Goal: Find specific page/section: Find specific page/section

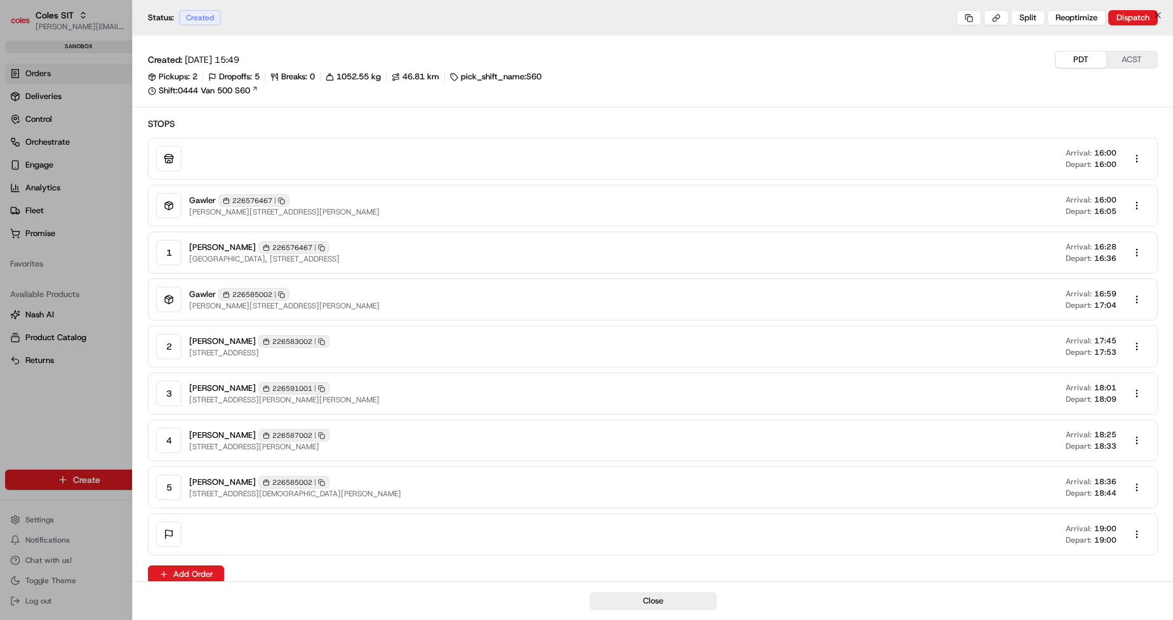
click at [45, 438] on div at bounding box center [586, 310] width 1173 height 620
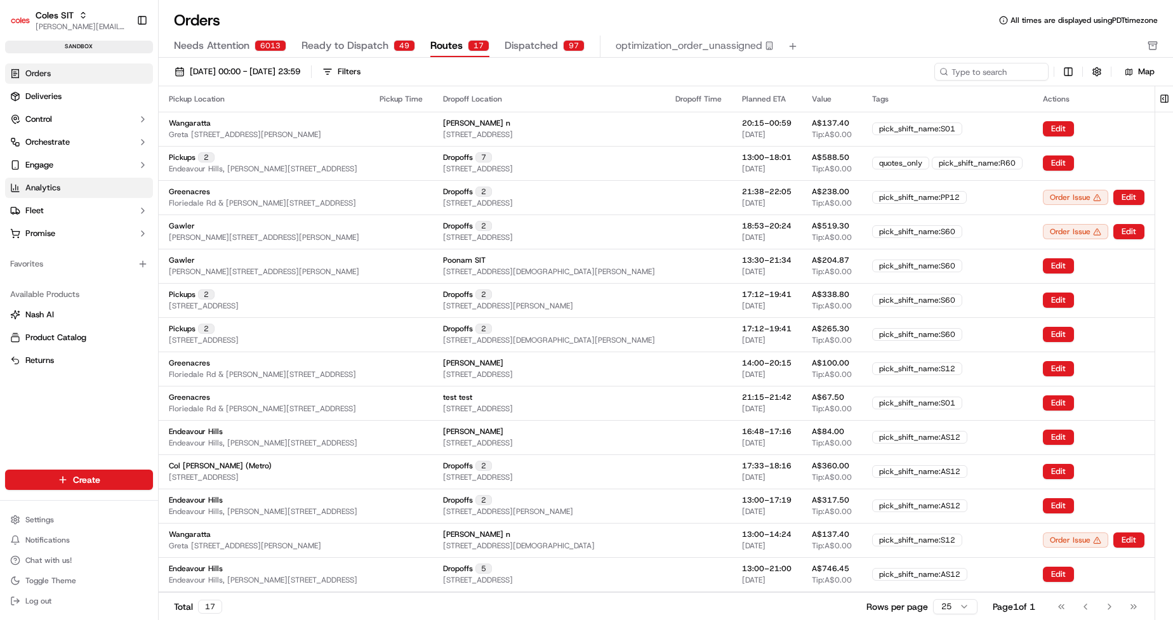
click at [86, 190] on link "Analytics" at bounding box center [79, 188] width 148 height 20
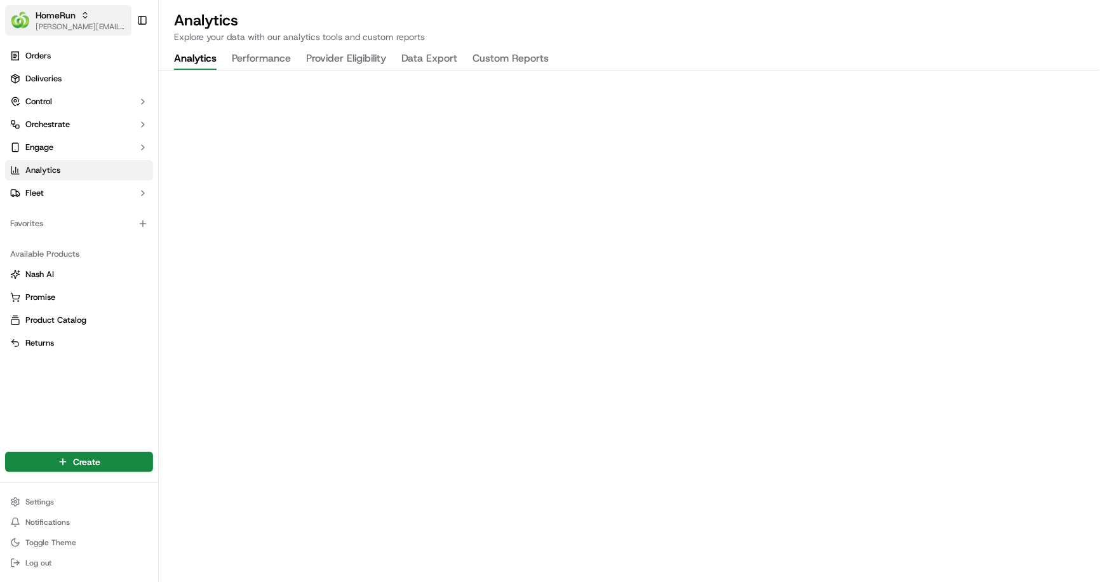
click at [74, 27] on span "[PERSON_NAME][EMAIL_ADDRESS][DOMAIN_NAME]" at bounding box center [81, 27] width 91 height 10
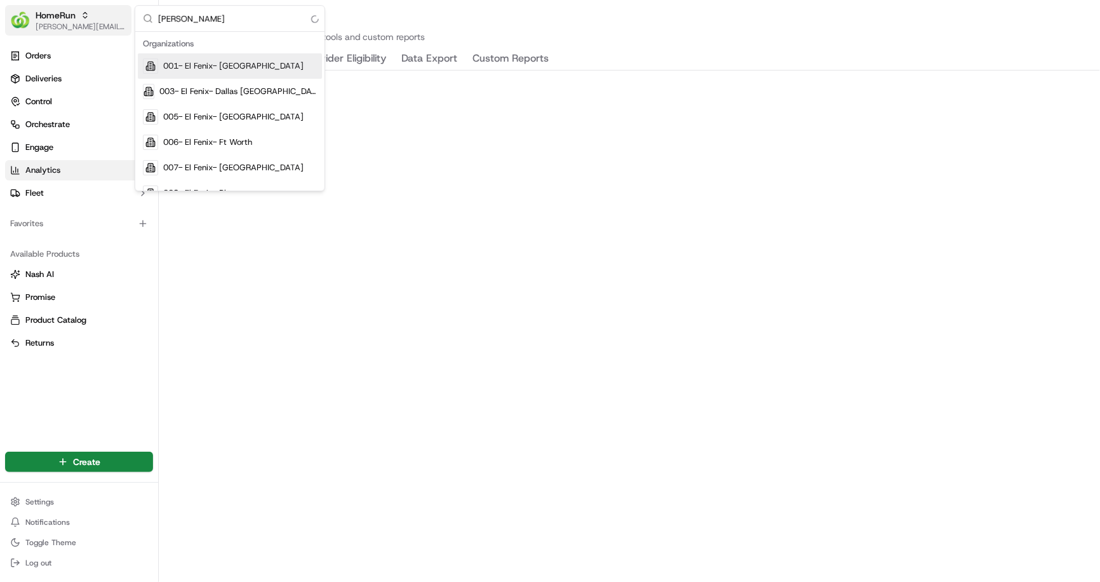
type input "coles"
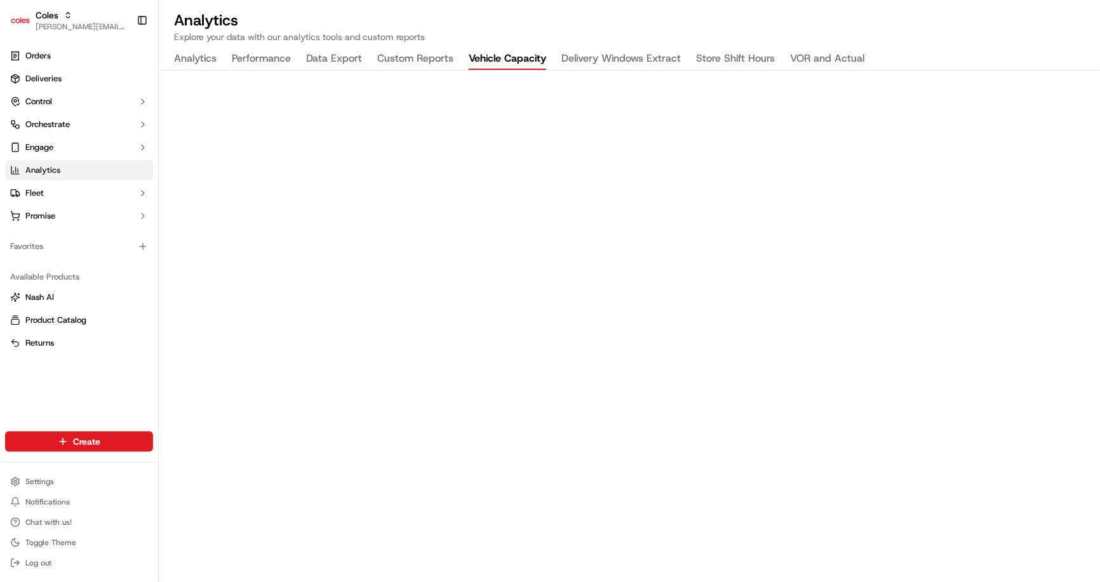
click at [498, 57] on button "Vehicle Capacity" at bounding box center [507, 59] width 77 height 22
